Goal: Task Accomplishment & Management: Manage account settings

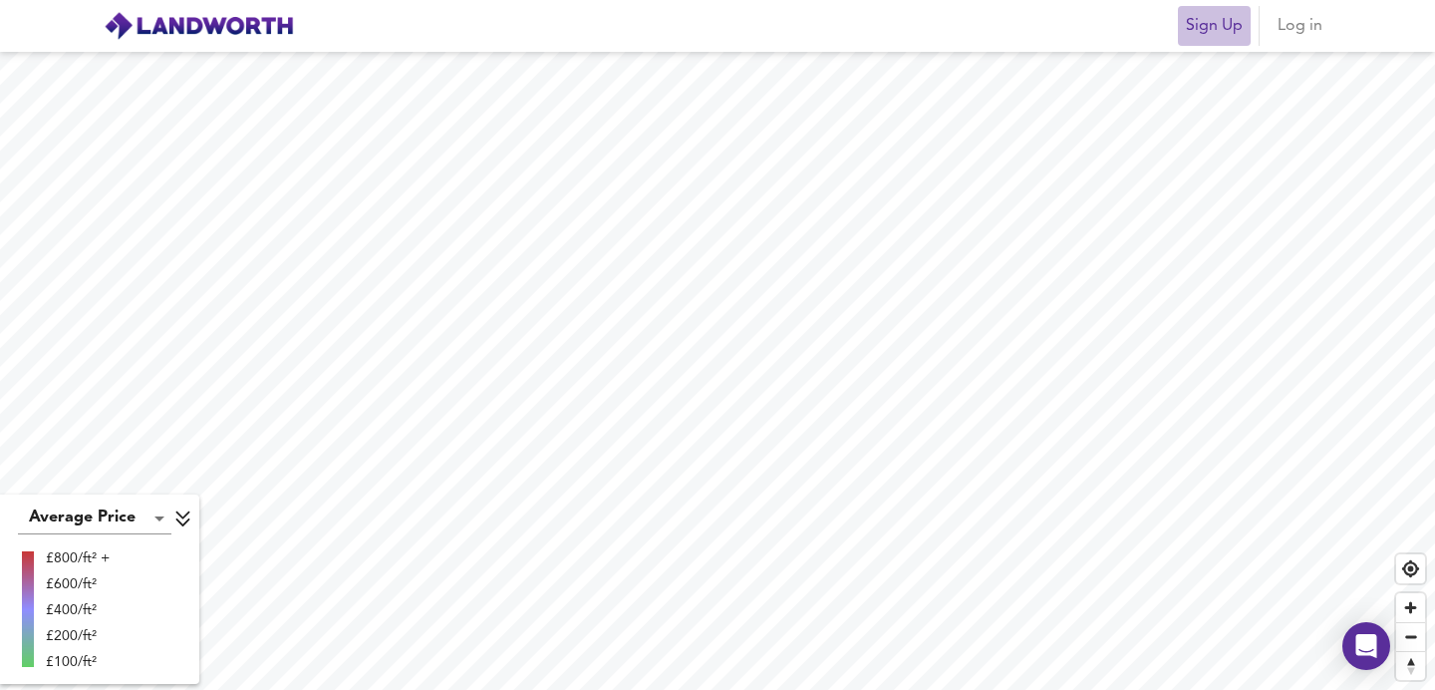
click at [1199, 29] on span "Sign Up" at bounding box center [1214, 26] width 57 height 28
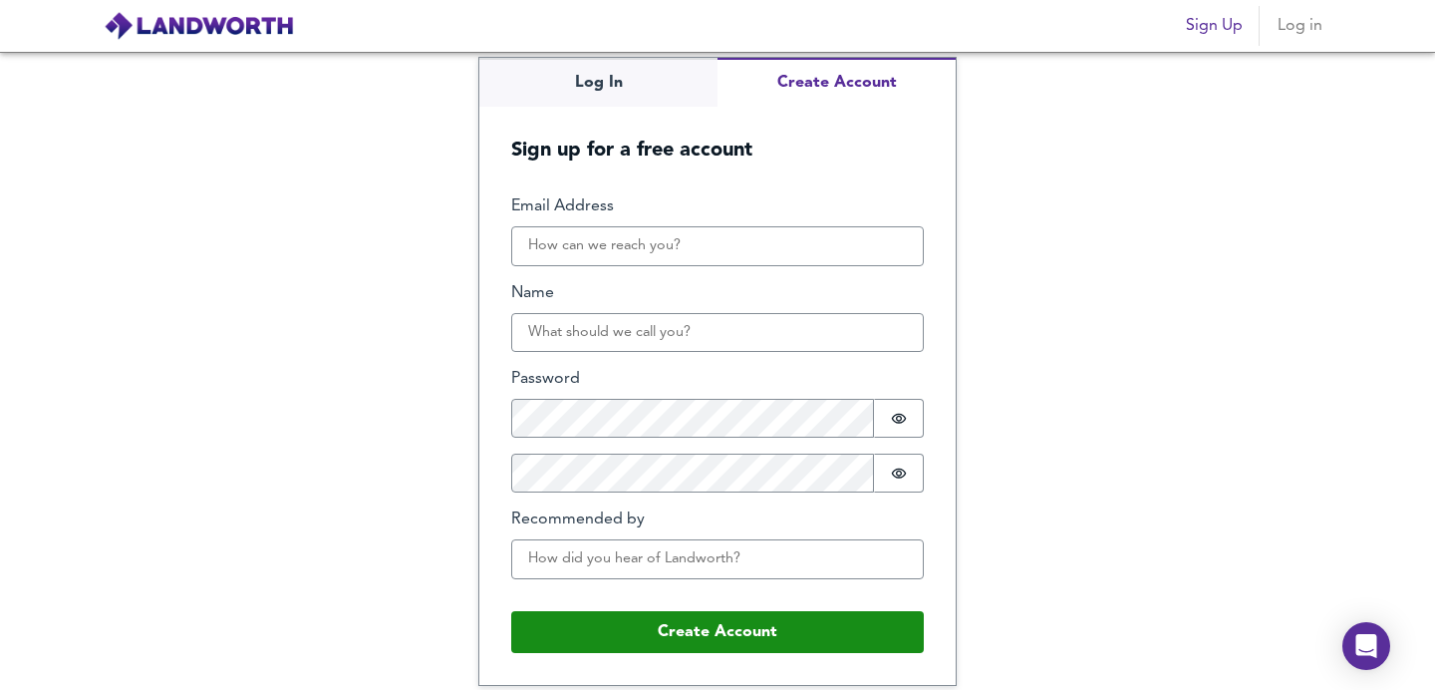
click at [1288, 29] on span "Log in" at bounding box center [1299, 26] width 48 height 28
click at [637, 86] on div "Log In Create Account Sign up for a free account Email Address Name Password Pa…" at bounding box center [717, 371] width 1435 height 638
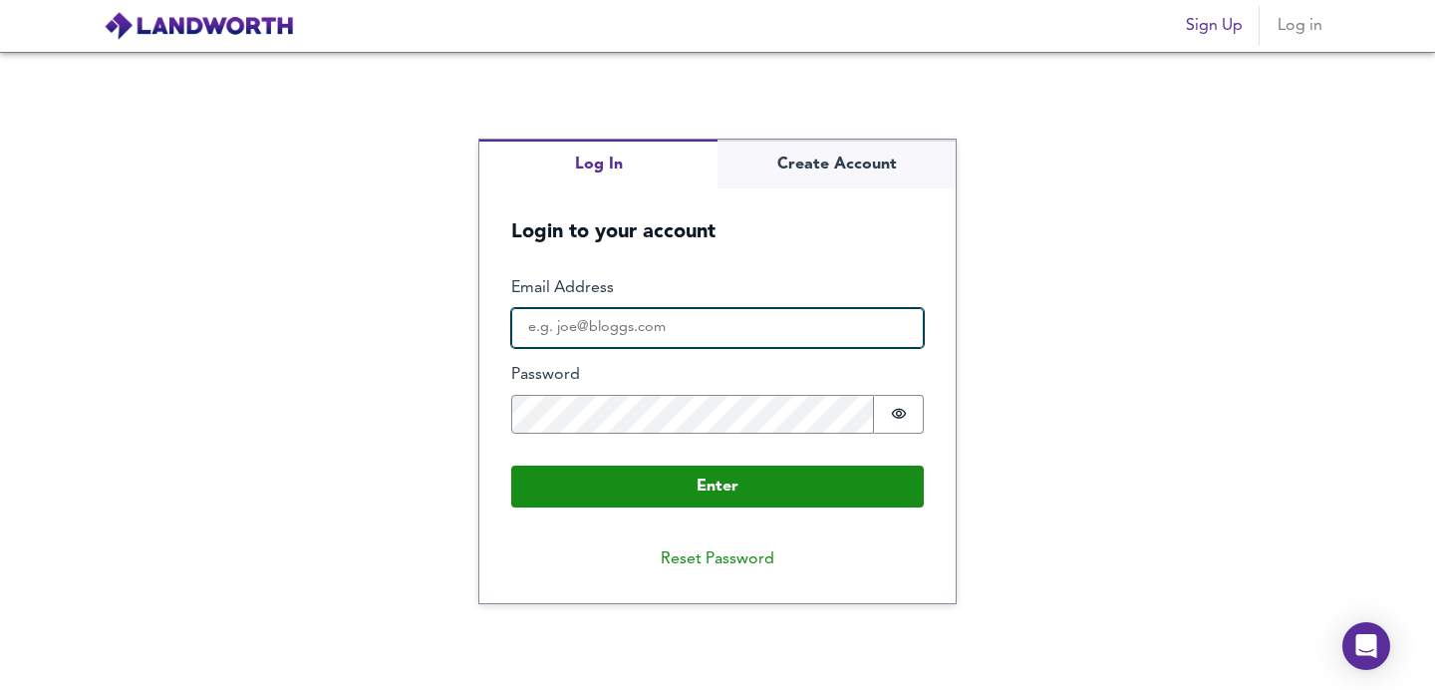
type input "Sebastian@silverstreetrealty.com"
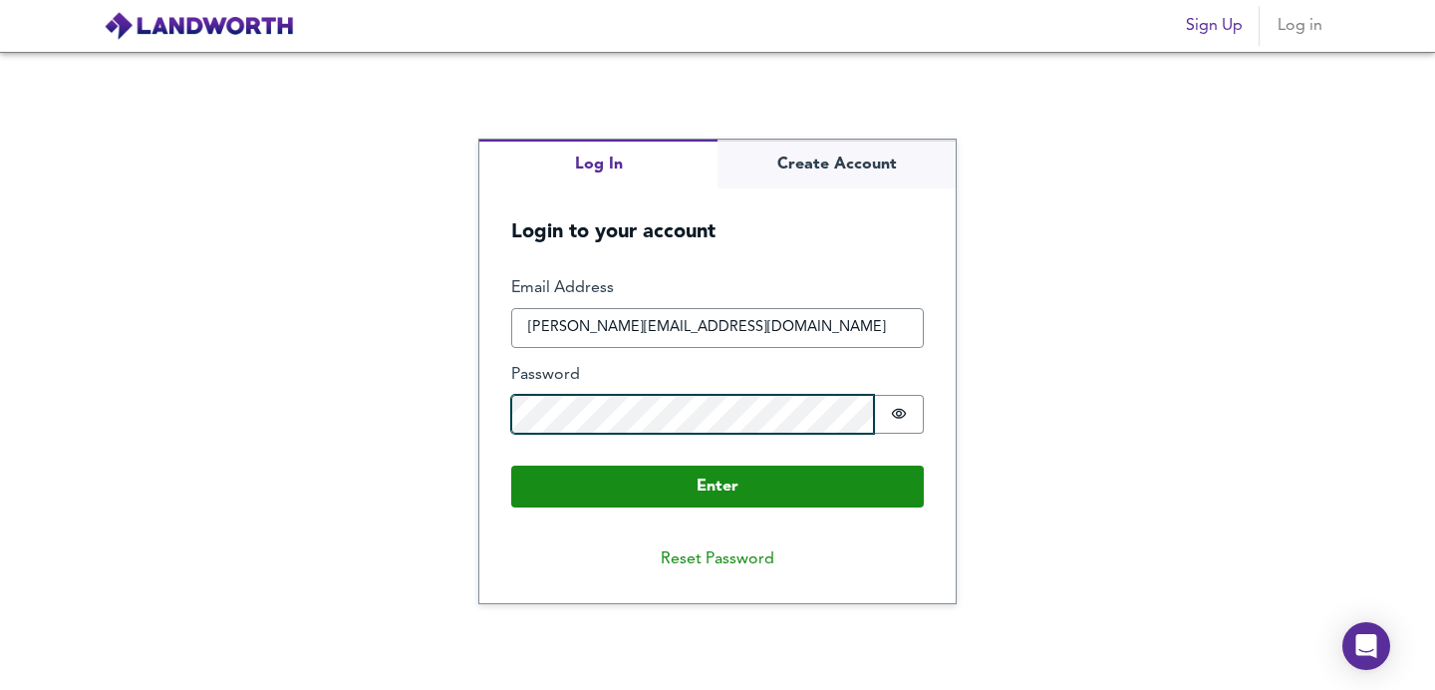
click at [717, 484] on button "Enter" at bounding box center [717, 486] width 413 height 42
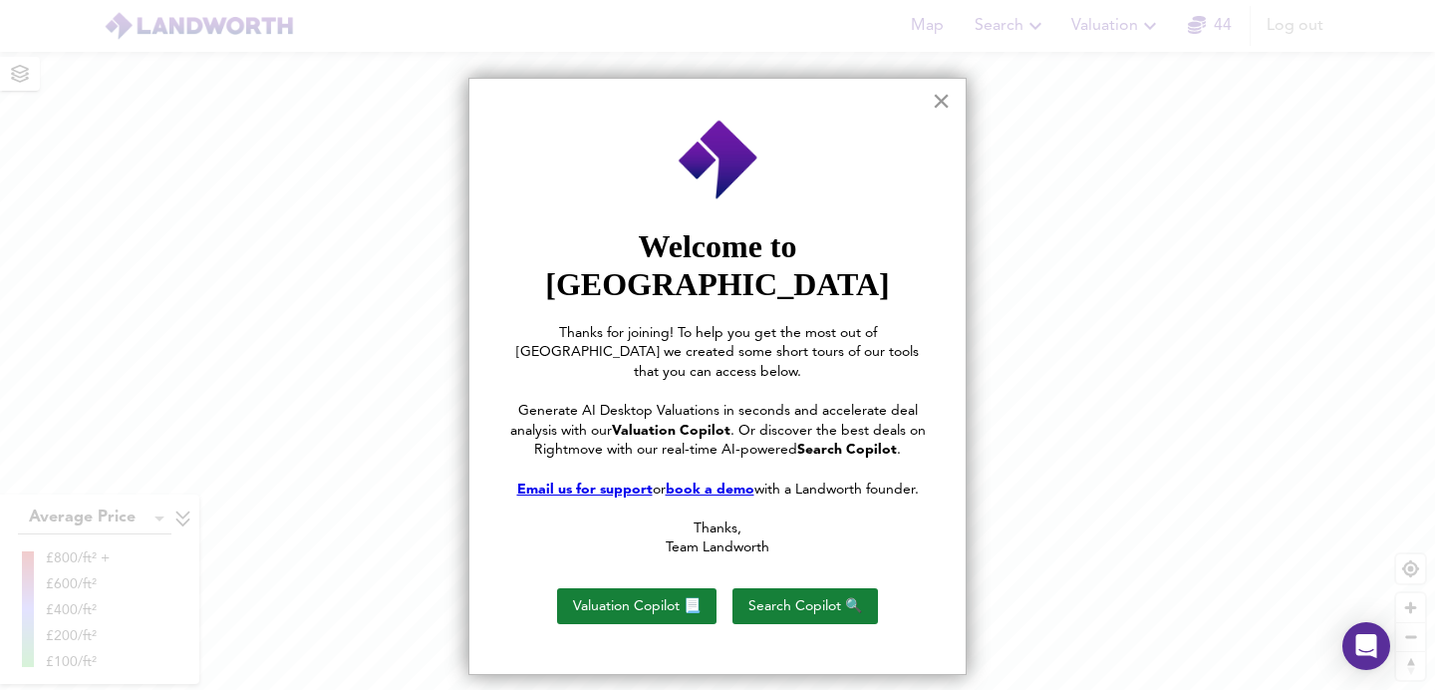
click at [943, 112] on button "×" at bounding box center [941, 101] width 19 height 32
